Goal: Check status

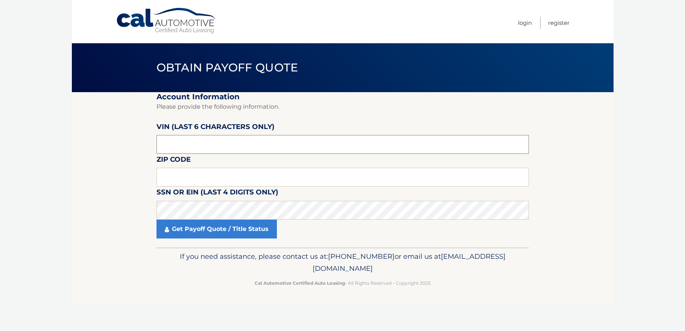
click at [182, 142] on input "text" at bounding box center [342, 144] width 372 height 19
type input "208271"
click at [220, 177] on input "text" at bounding box center [342, 177] width 372 height 19
type input "11725"
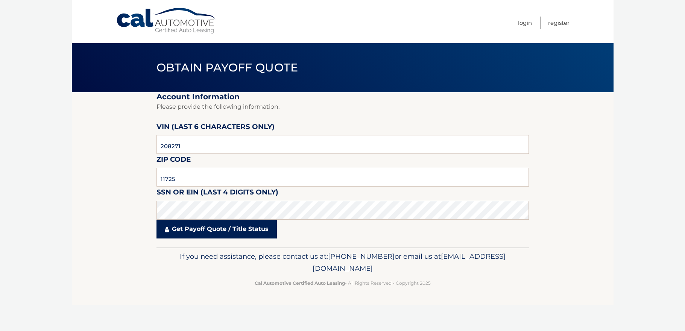
click at [164, 230] on link "Get Payoff Quote / Title Status" at bounding box center [216, 229] width 120 height 19
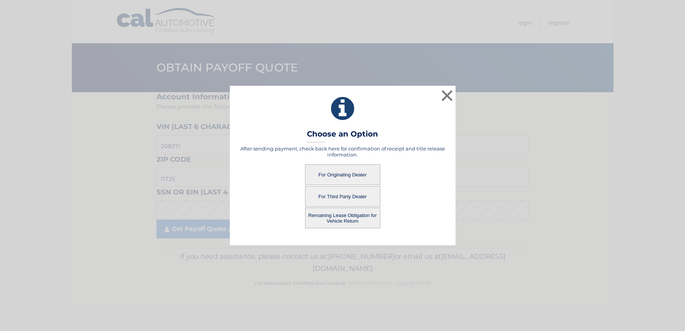
click at [351, 173] on button "For Originating Dealer" at bounding box center [342, 174] width 75 height 21
click at [338, 175] on button "For Originating Dealer" at bounding box center [342, 174] width 75 height 21
